Goal: Task Accomplishment & Management: Complete application form

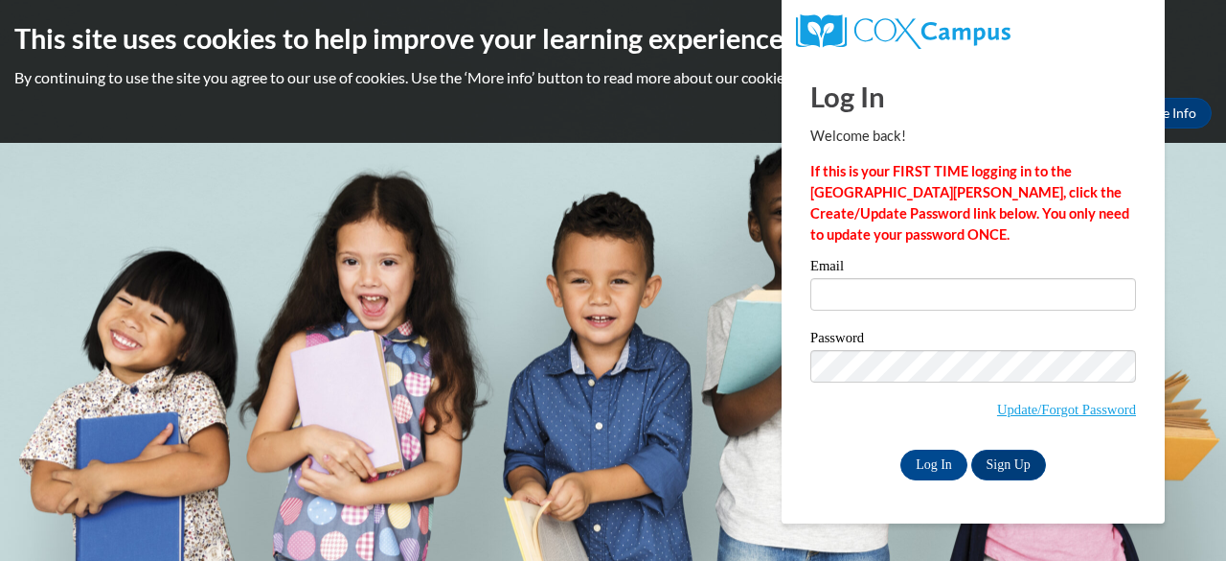
click at [893, 292] on input "Email" at bounding box center [974, 294] width 326 height 33
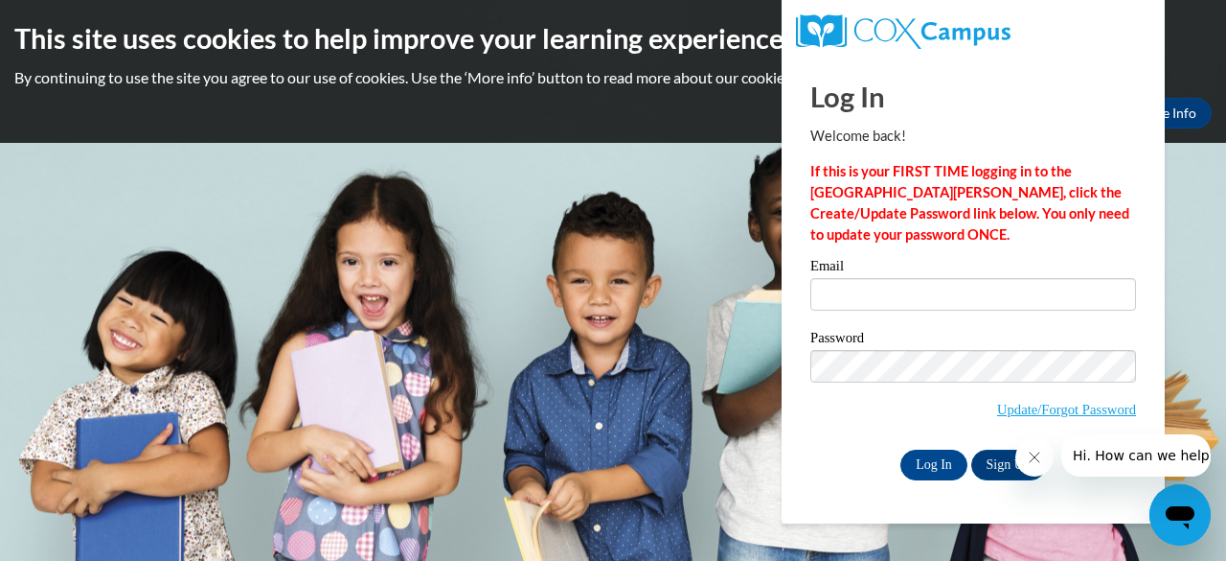
click at [954, 504] on div "Log In Welcome back! If this is your FIRST TIME logging in to the NEW Cox Campu…" at bounding box center [973, 290] width 412 height 466
click at [985, 286] on input "Email" at bounding box center [974, 294] width 326 height 33
type input "[EMAIL_ADDRESS][DOMAIN_NAME]"
click at [930, 466] on input "Log In" at bounding box center [934, 464] width 67 height 31
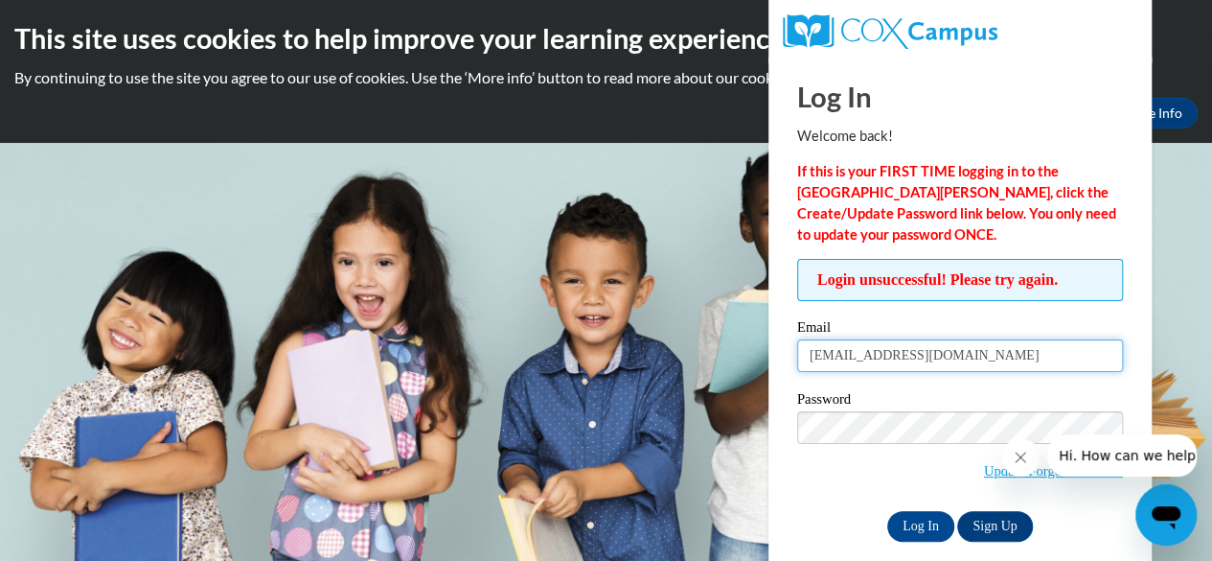
click at [987, 354] on input "[EMAIL_ADDRESS][DOMAIN_NAME]" at bounding box center [960, 355] width 326 height 33
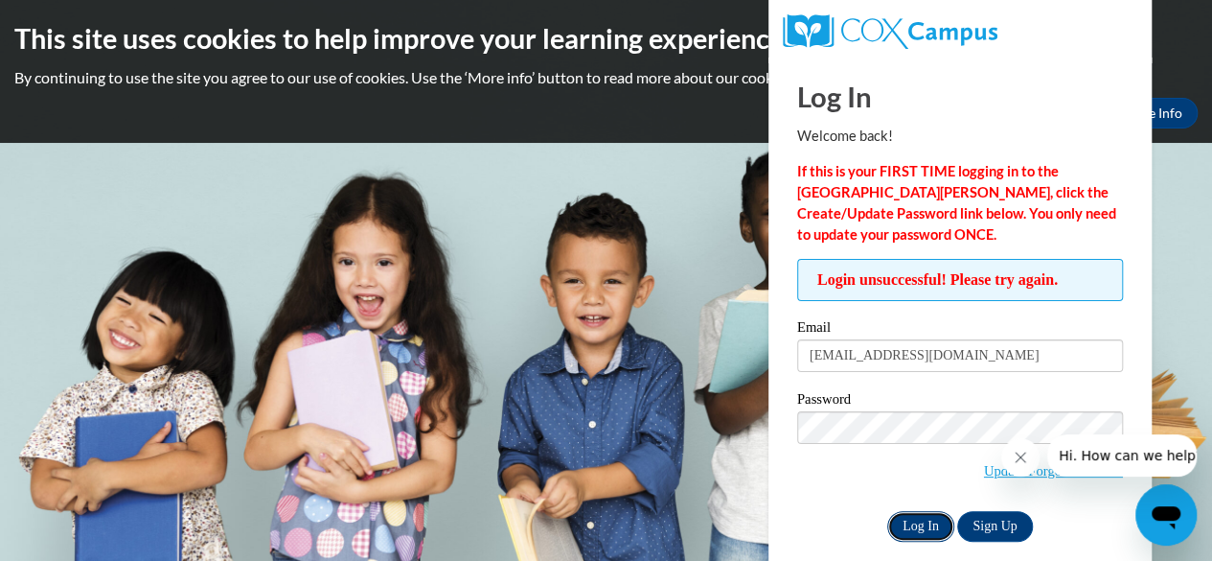
click at [933, 523] on input "Log In" at bounding box center [920, 526] width 67 height 31
click at [1158, 260] on body "This site uses cookies to help improve your learning experience. By continuing …" at bounding box center [606, 280] width 1212 height 561
click at [744, 423] on body "This site uses cookies to help improve your learning experience. By continuing …" at bounding box center [606, 280] width 1212 height 561
click at [997, 474] on link "Update/Forgot Password" at bounding box center [1053, 470] width 139 height 15
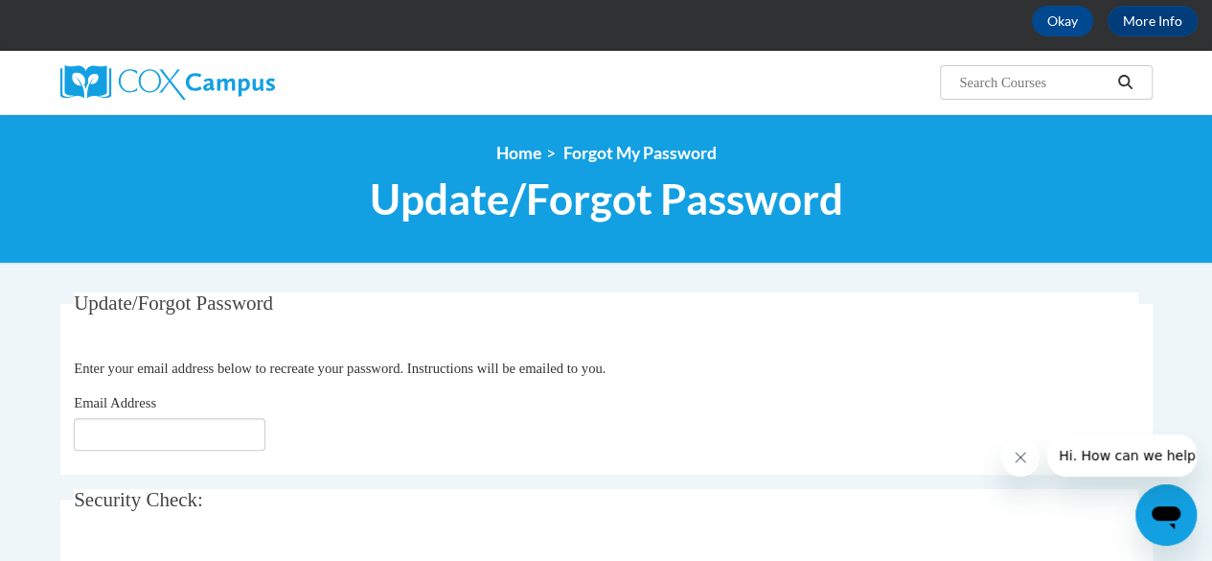
scroll to position [192, 0]
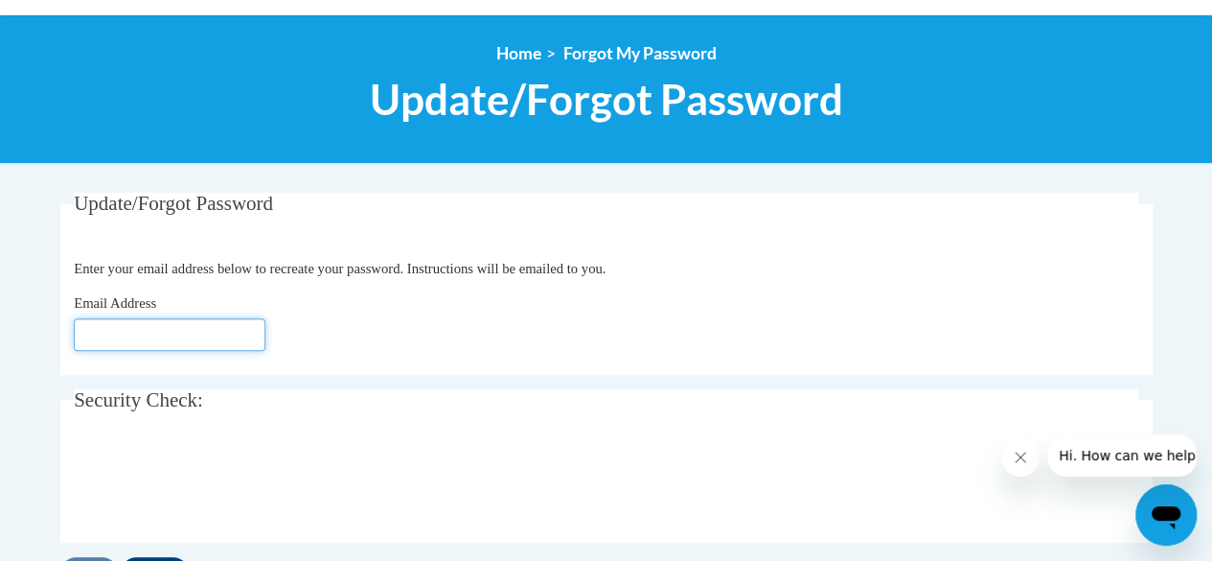
click at [185, 332] on input "Email Address" at bounding box center [170, 334] width 192 height 33
type input "[EMAIL_ADDRESS][DOMAIN_NAME]"
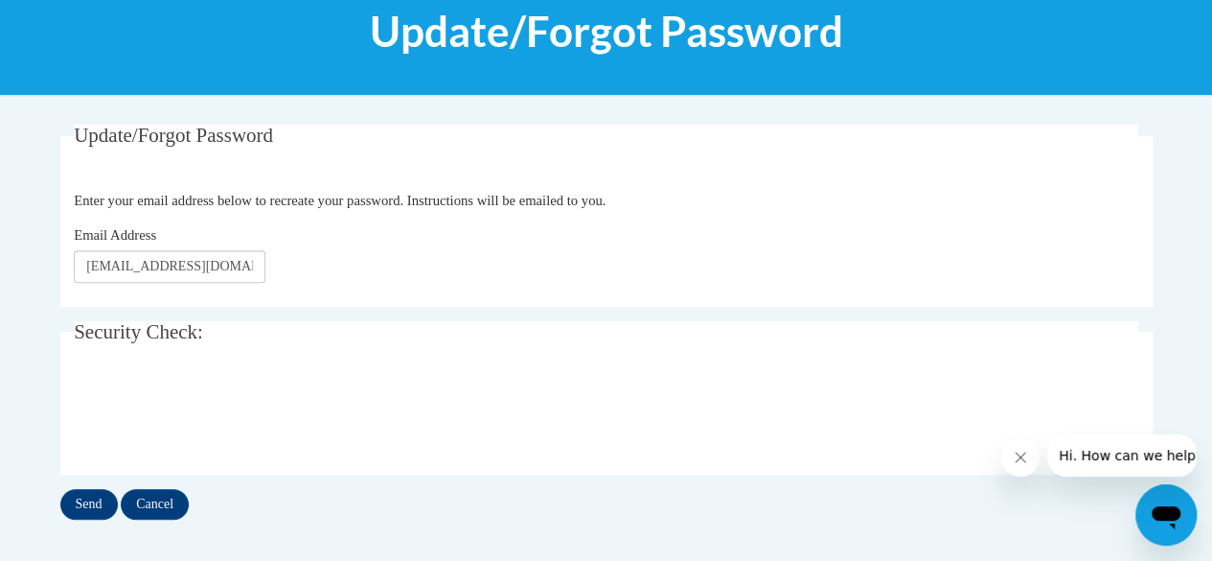
scroll to position [287, 0]
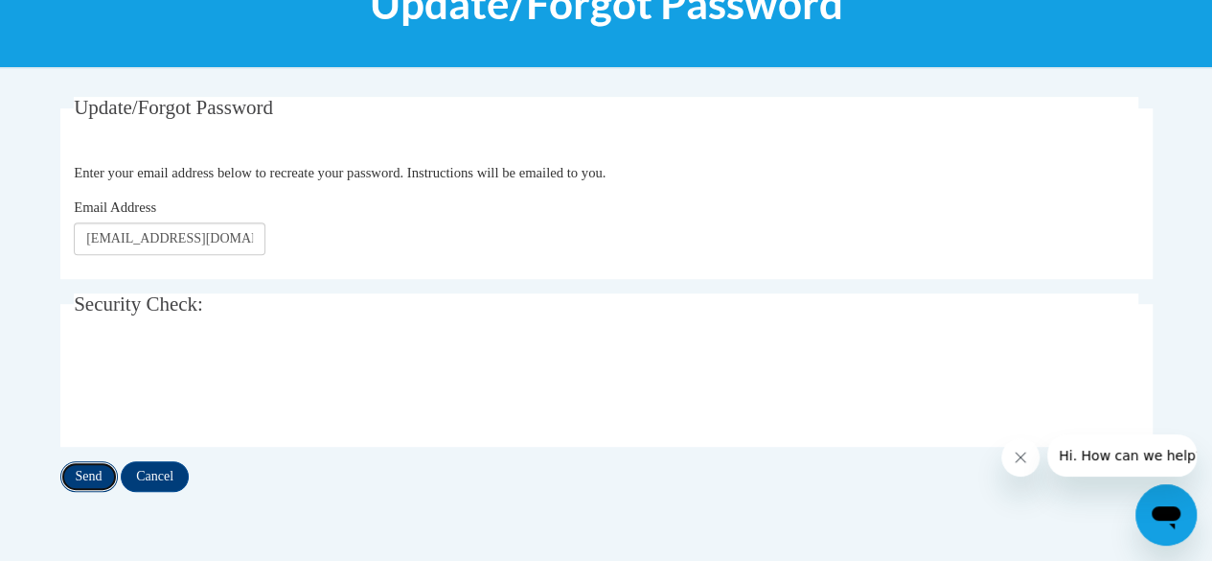
click at [92, 477] on input "Send" at bounding box center [88, 476] width 57 height 31
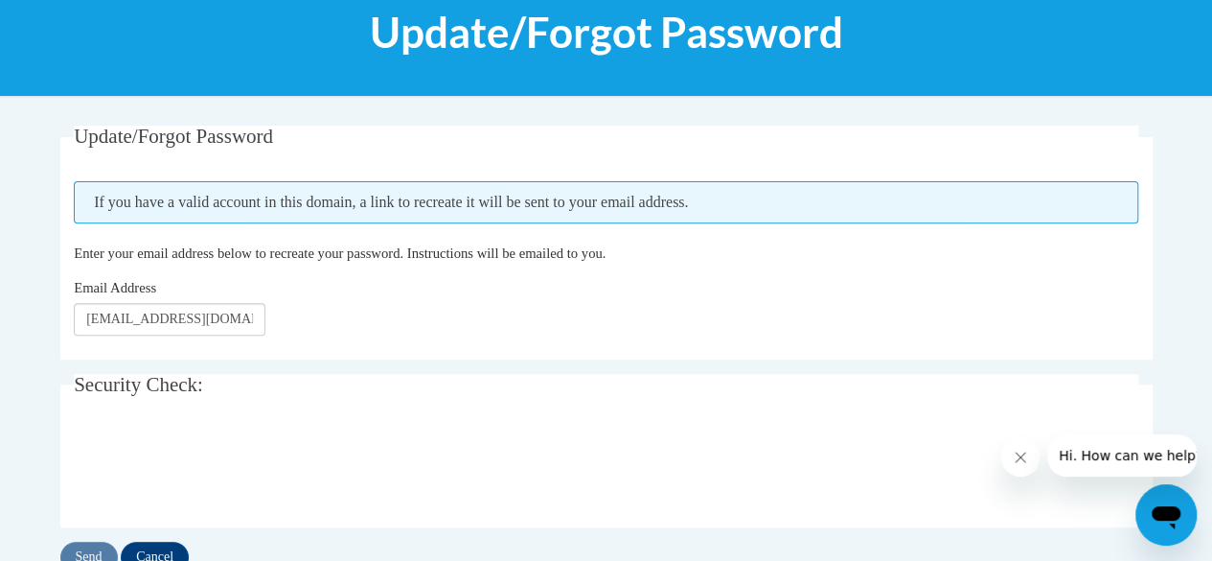
scroll to position [287, 0]
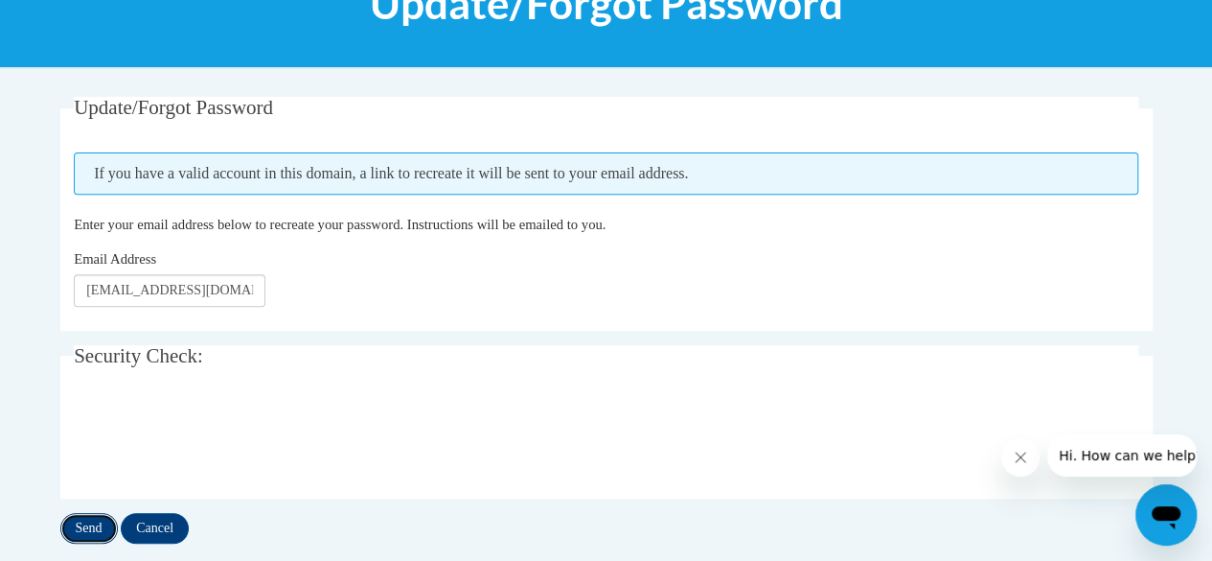
click at [89, 522] on input "Send" at bounding box center [88, 528] width 57 height 31
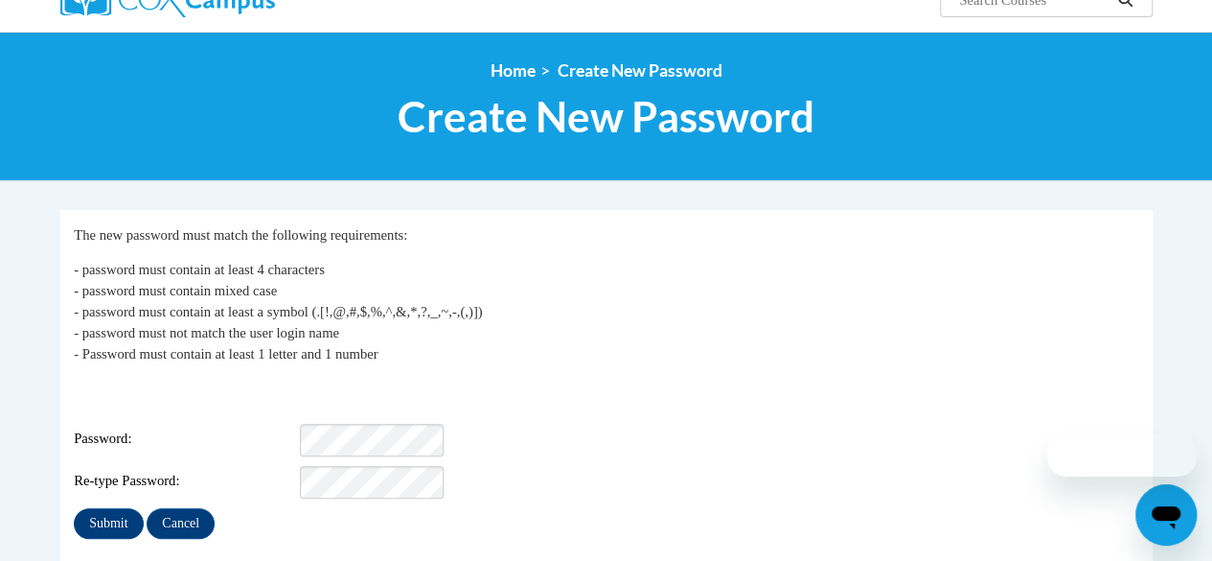
scroll to position [192, 0]
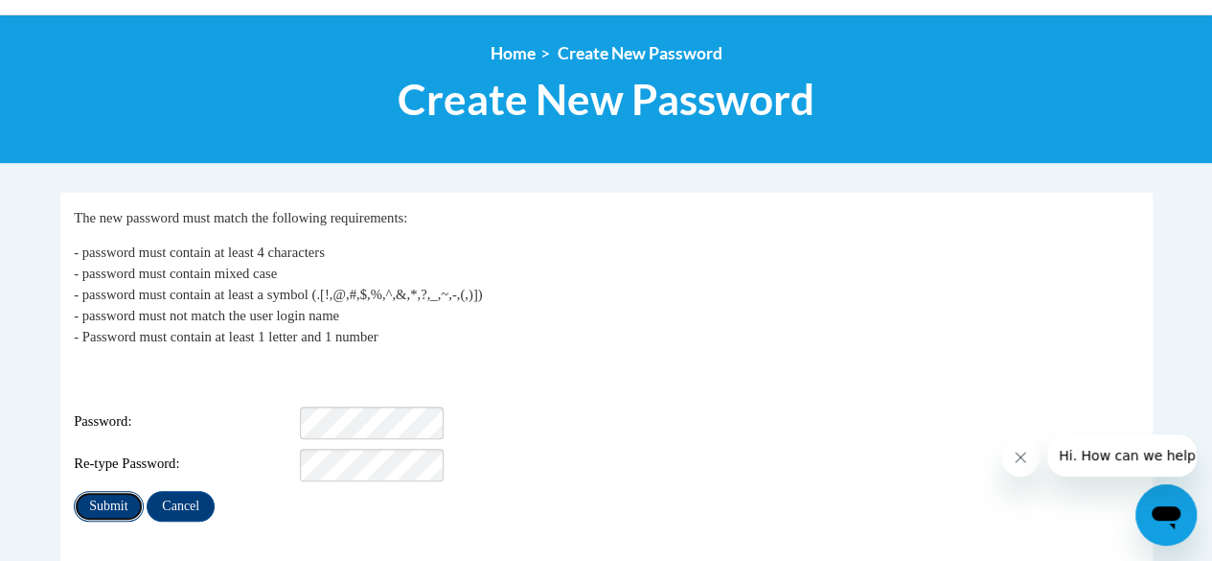
click at [114, 491] on input "Submit" at bounding box center [108, 506] width 69 height 31
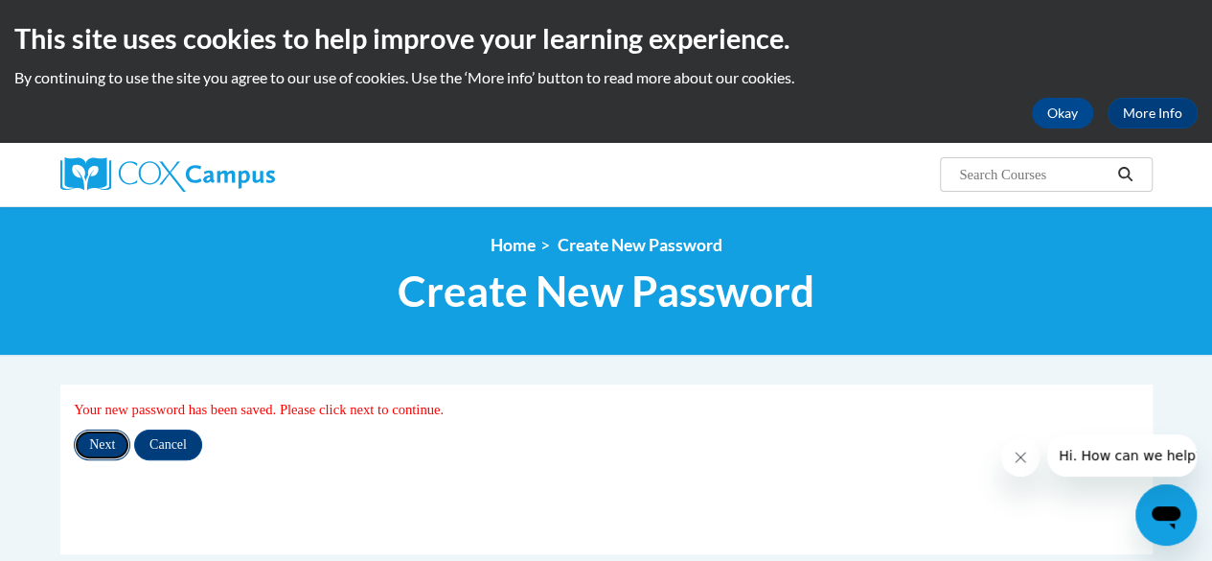
click at [102, 443] on input "Next" at bounding box center [102, 444] width 57 height 31
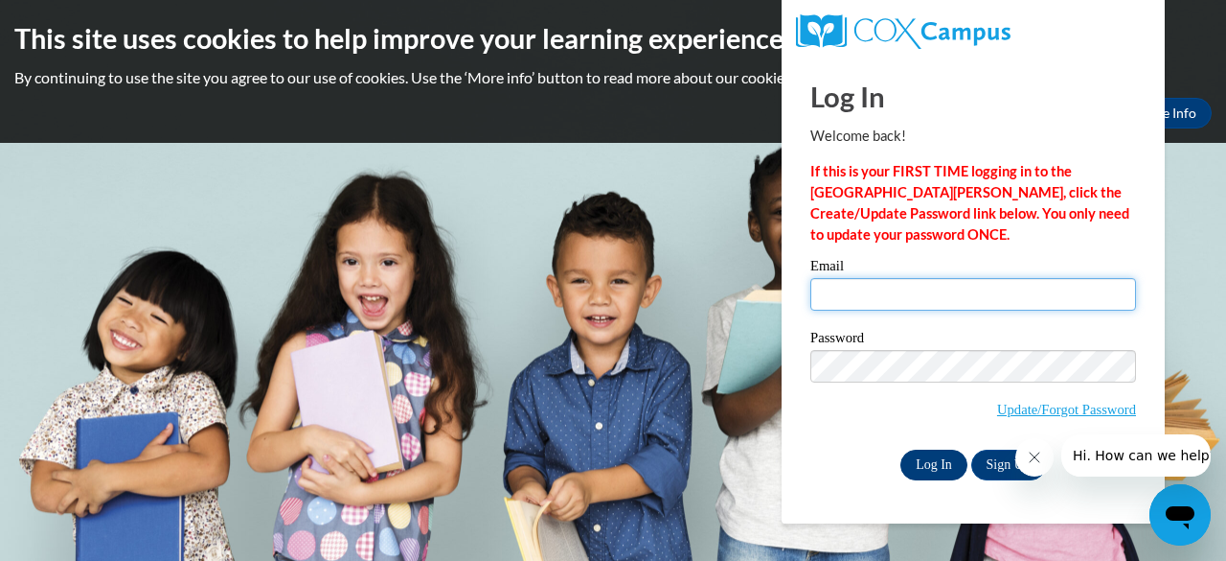
type input "busemem@cpsboe.k12.oh.us"
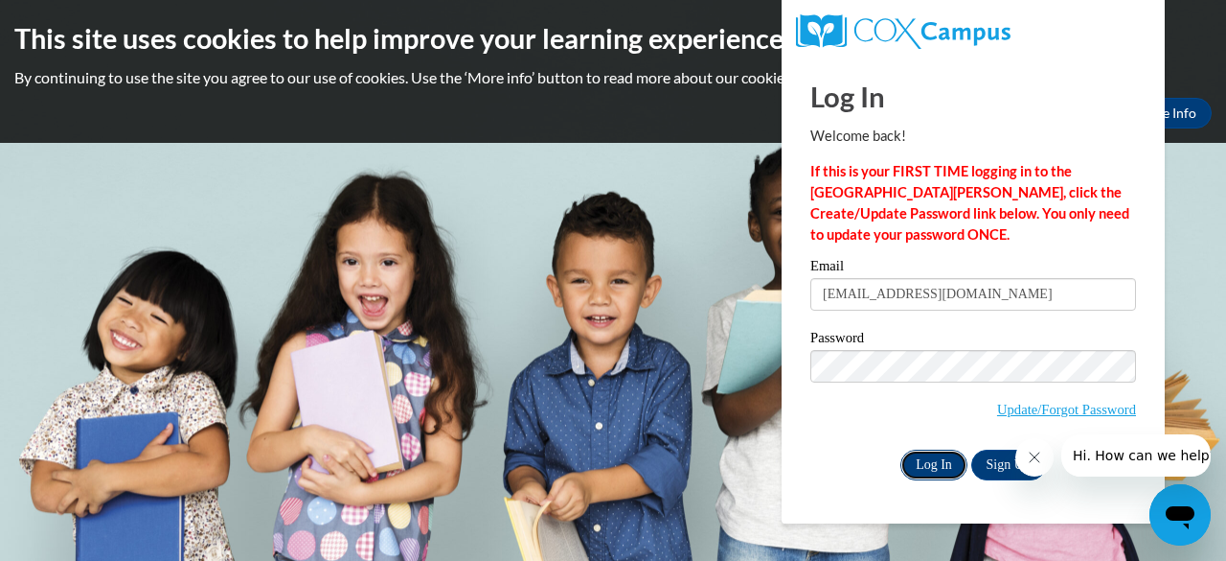
click at [923, 464] on input "Log In" at bounding box center [934, 464] width 67 height 31
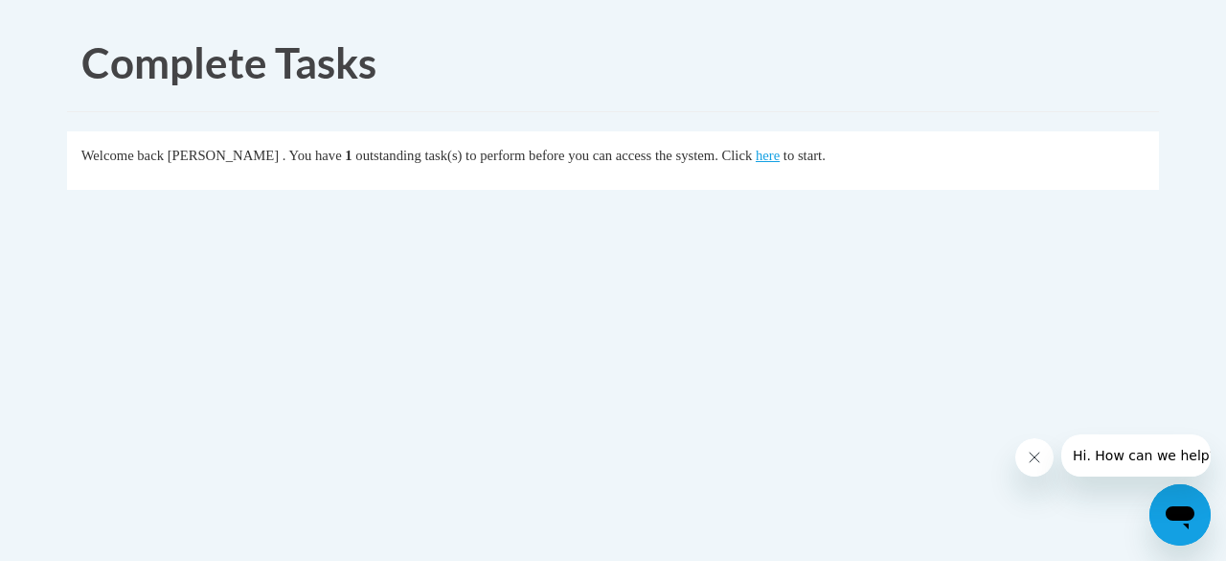
click at [813, 164] on div "Welcome back [PERSON_NAME] . You have 1 outstanding task(s) to perform before y…" at bounding box center [613, 155] width 1064 height 21
click at [780, 156] on link "here" at bounding box center [768, 155] width 24 height 15
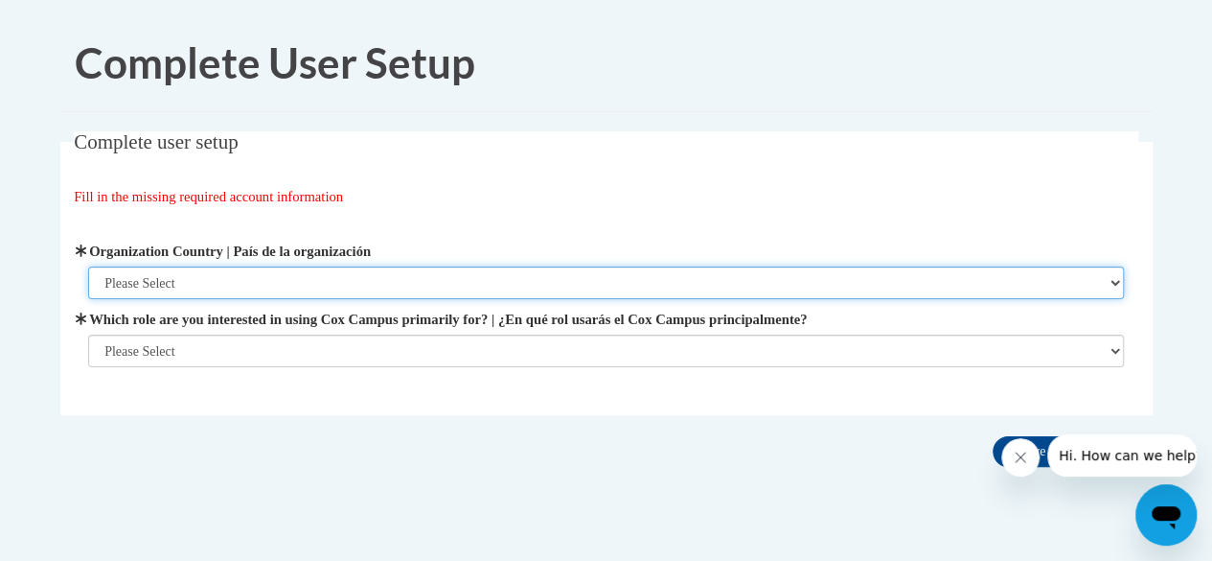
click at [1113, 281] on select "Please Select [GEOGRAPHIC_DATA] | [GEOGRAPHIC_DATA] Outside of [GEOGRAPHIC_DATA…" at bounding box center [606, 282] width 1036 height 33
select select "ad49bcad-a171-4b2e-b99c-48b446064914"
click at [88, 266] on select "Please Select [GEOGRAPHIC_DATA] | [GEOGRAPHIC_DATA] Outside of [GEOGRAPHIC_DATA…" at bounding box center [606, 282] width 1036 height 33
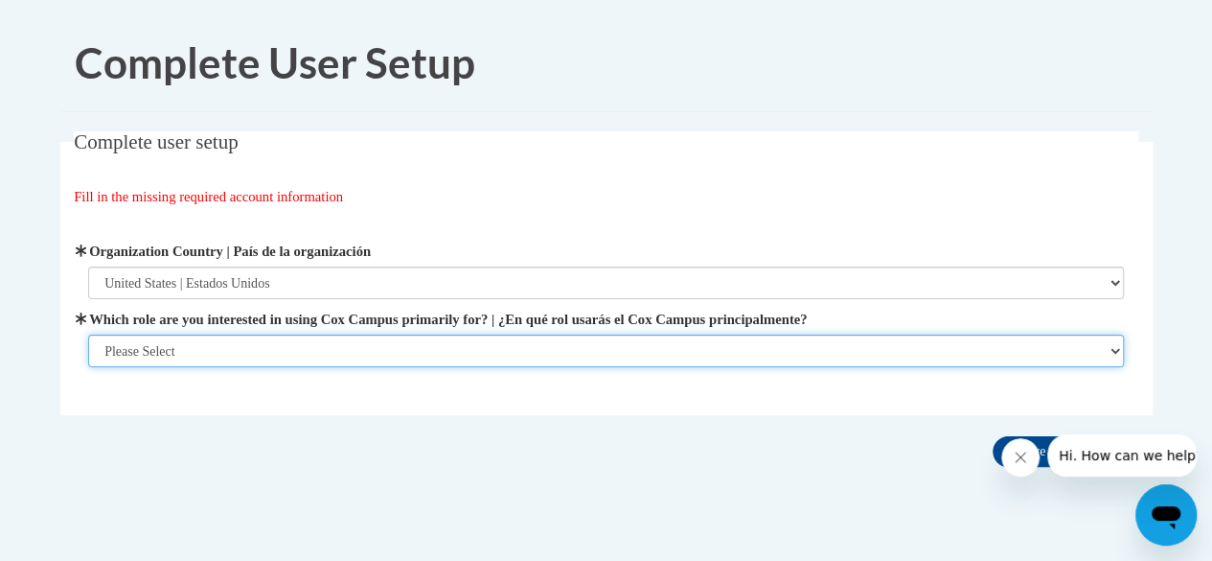
click at [569, 338] on select "Please Select College/University | Colegio/Universidad Community/Nonprofit Part…" at bounding box center [606, 350] width 1036 height 33
select select "fbf2d438-af2f-41f8-98f1-81c410e29de3"
click at [88, 367] on select "Please Select College/University | Colegio/Universidad Community/Nonprofit Part…" at bounding box center [606, 350] width 1036 height 33
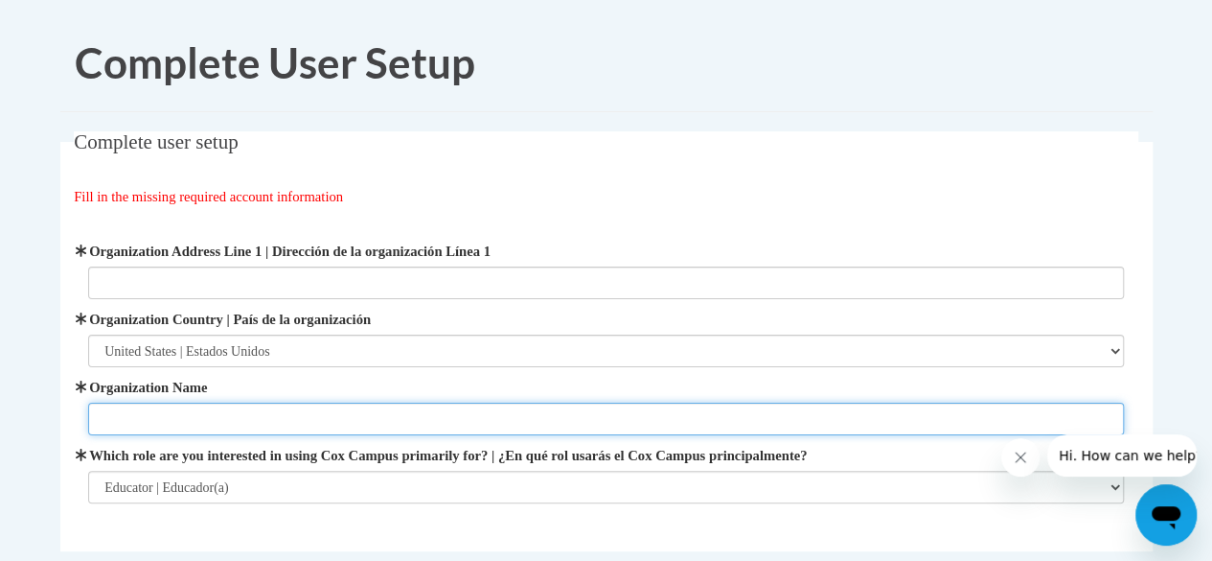
click at [498, 423] on input "Organization Name" at bounding box center [606, 418] width 1036 height 33
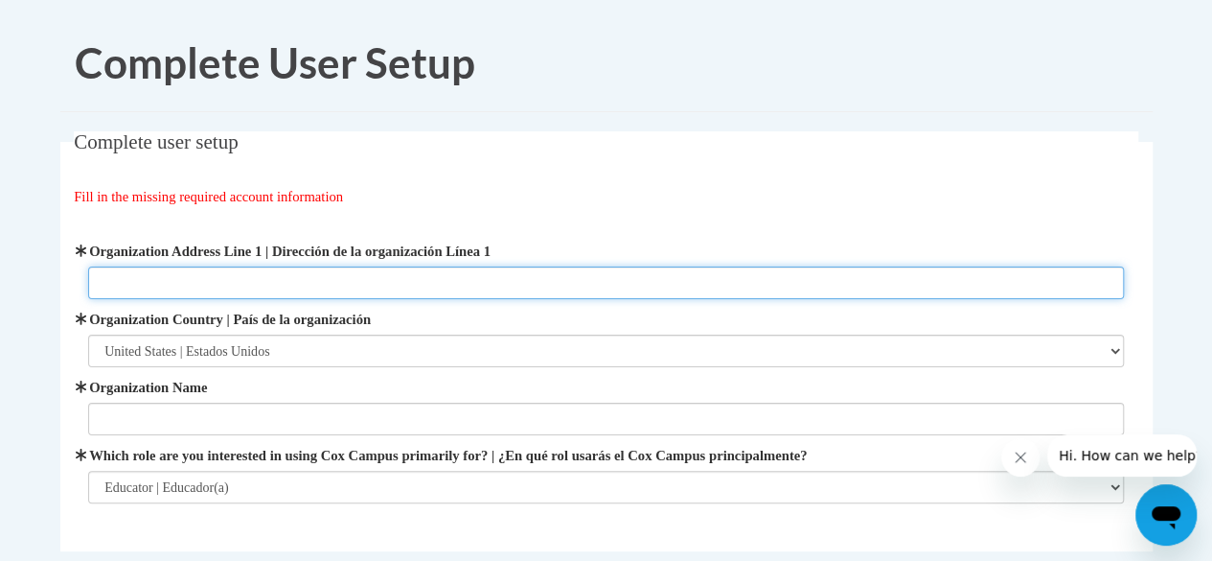
click at [298, 275] on input "Organization Address Line 1 | Dirección de la organización Línea 1" at bounding box center [606, 282] width 1036 height 33
